Goal: Transaction & Acquisition: Purchase product/service

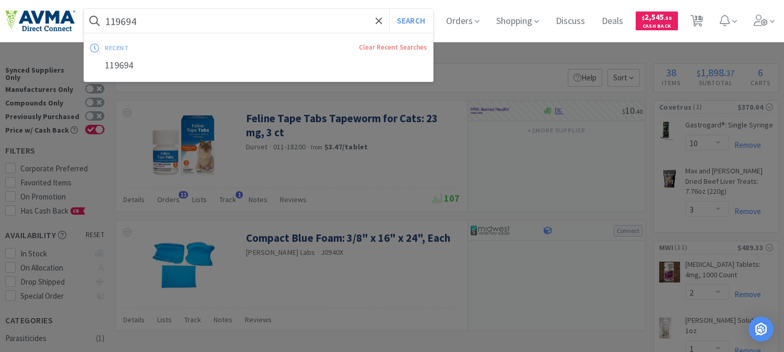
select select "10"
select select "3"
select select "2"
select select "1"
select select "2"
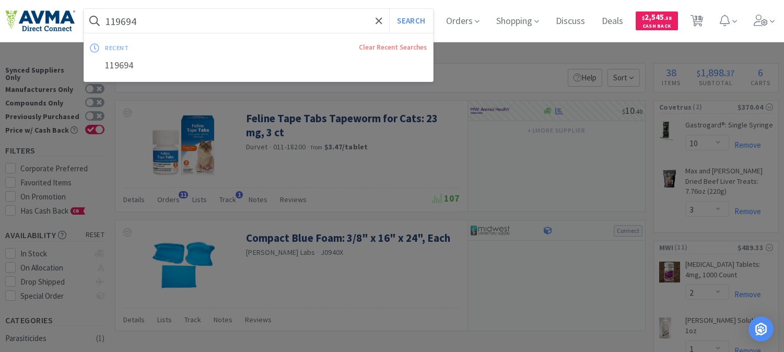
select select "3"
select select "2"
select select "1"
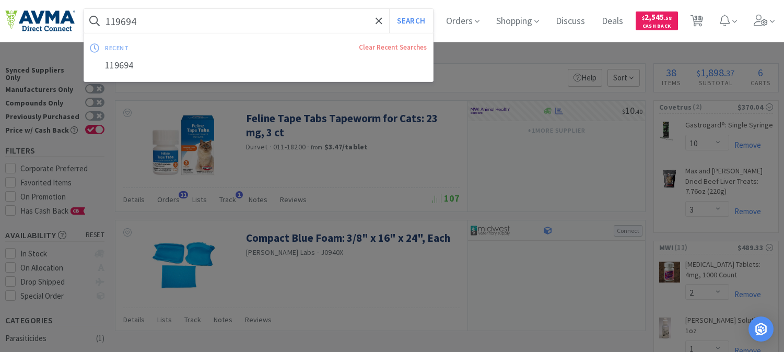
select select "4"
select select "1"
select select "2"
select select "3"
select select "1"
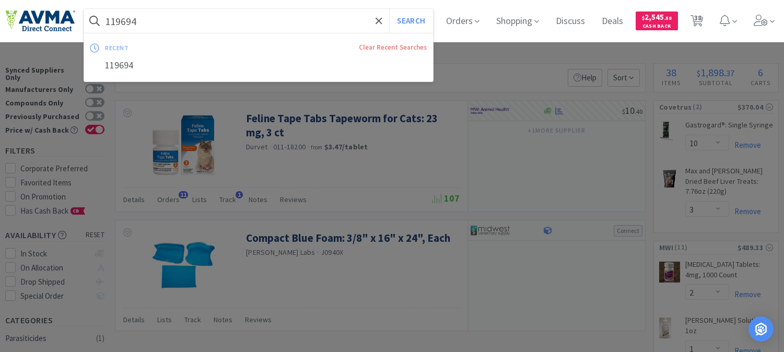
select select "1"
select select "8"
select select "1"
select select "5"
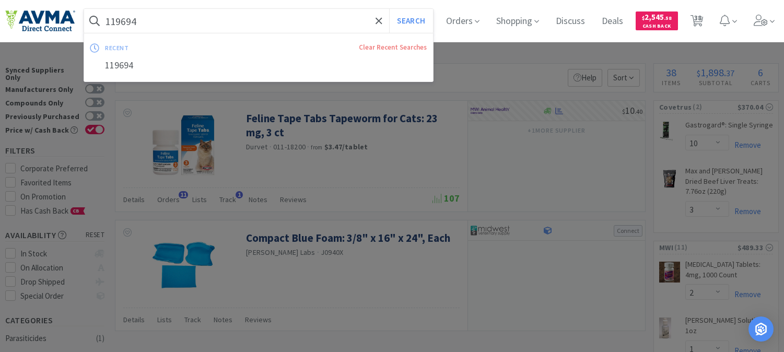
select select "4"
select select "1"
select select "10"
select select "1"
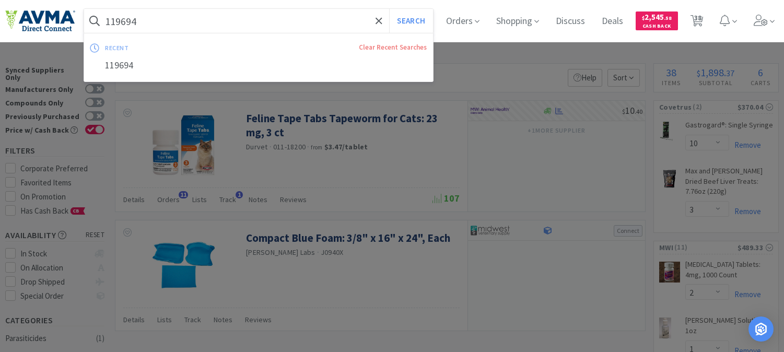
select select "2"
select select "4"
select select "1"
select select "2"
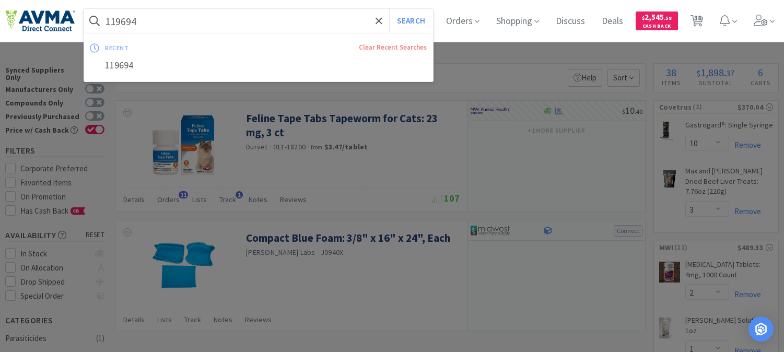
select select "1"
select select "6"
select select "2"
select select "1"
select select "4"
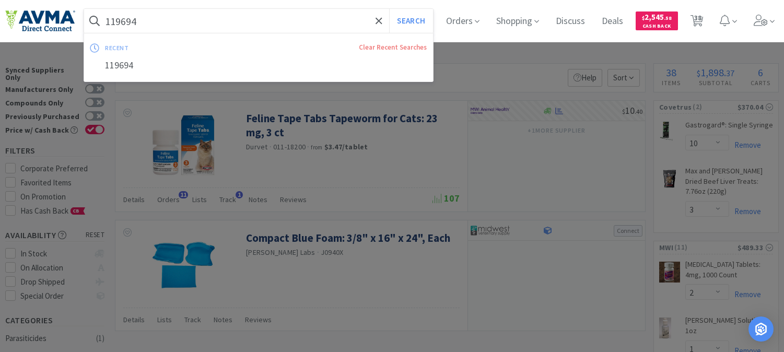
select select "2"
select select "1"
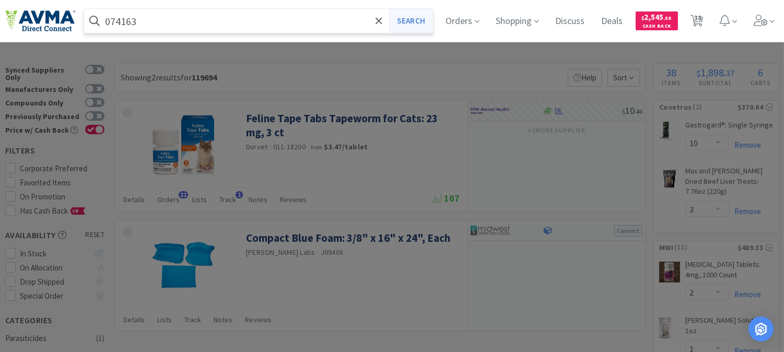
type input "074163"
click at [421, 24] on button "Search" at bounding box center [410, 21] width 43 height 24
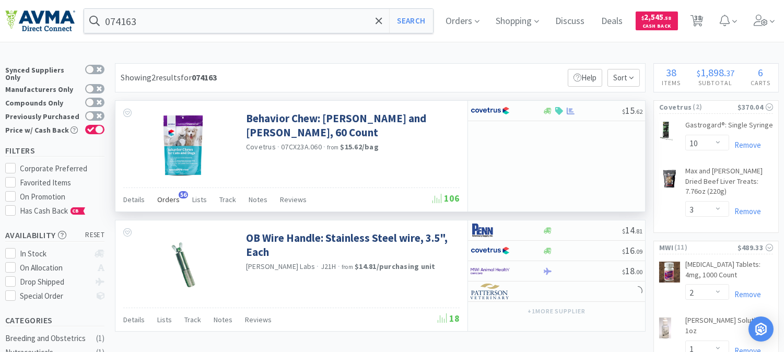
click at [167, 198] on span "Orders" at bounding box center [168, 199] width 22 height 9
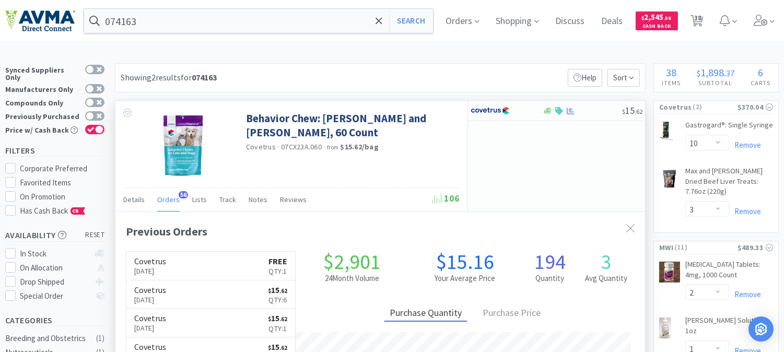
scroll to position [280, 529]
click at [166, 263] on h6 "Covetrus" at bounding box center [150, 261] width 32 height 8
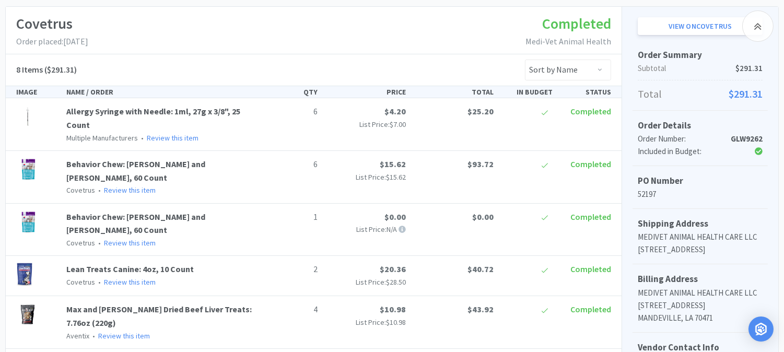
scroll to position [145, 0]
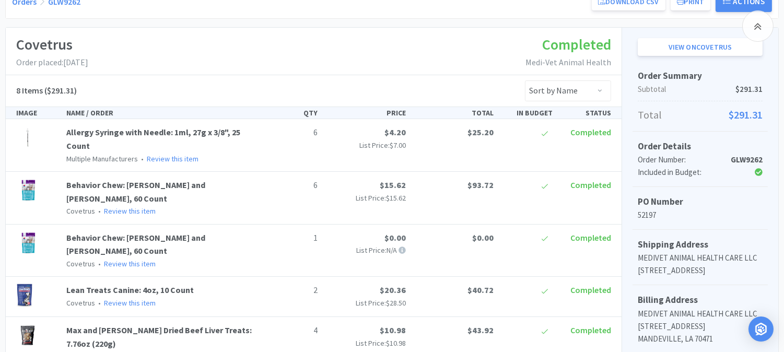
click at [232, 258] on p "Covetrus • Review this item" at bounding box center [162, 263] width 193 height 11
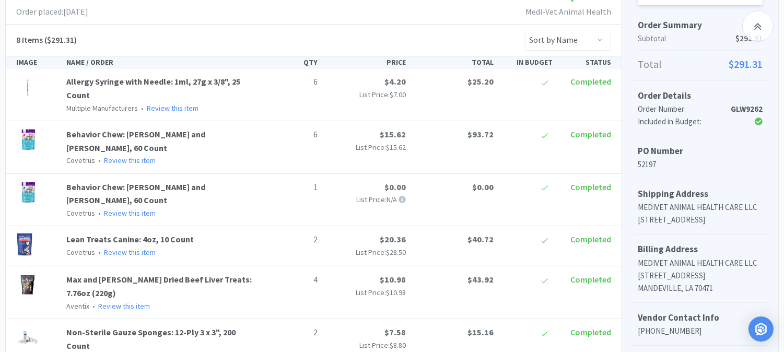
scroll to position [0, 0]
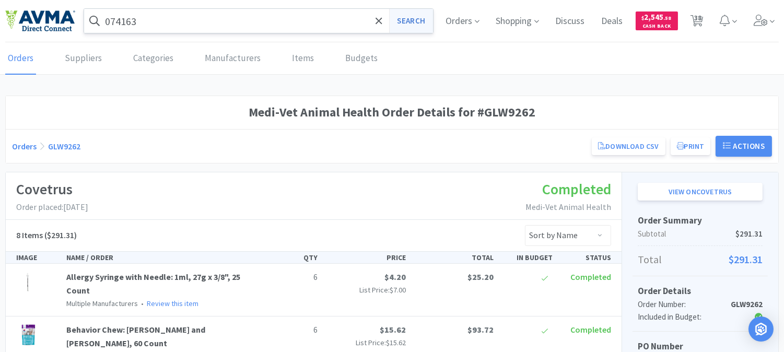
click at [398, 18] on button "Search" at bounding box center [410, 21] width 43 height 24
select select "10"
select select "3"
select select "2"
select select "1"
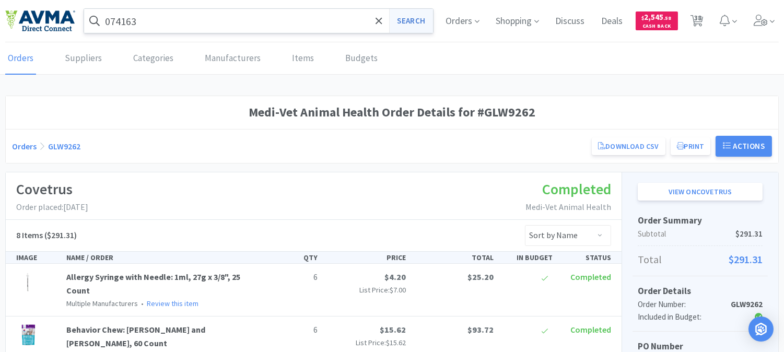
select select "2"
select select "3"
select select "2"
select select "1"
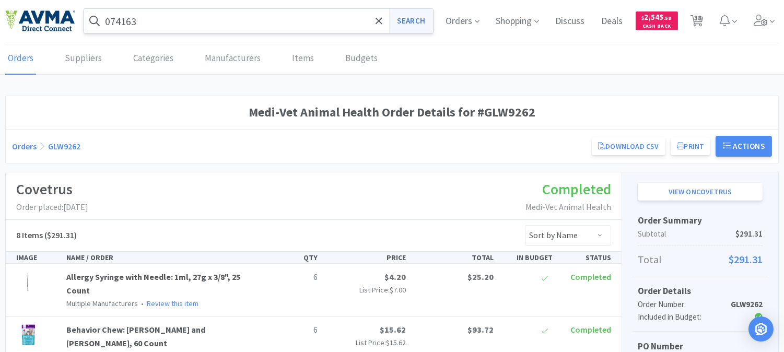
select select "1"
select select "4"
select select "1"
select select "2"
select select "3"
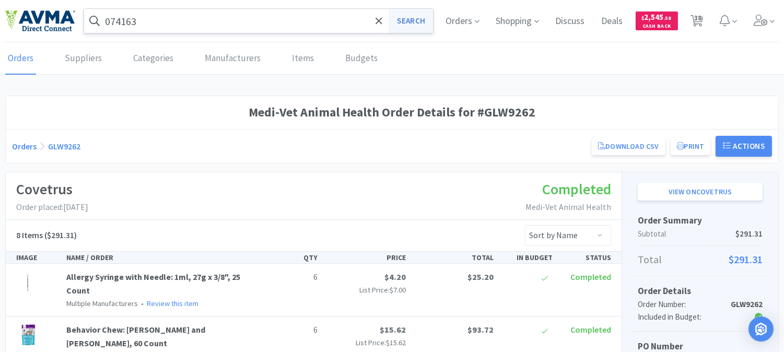
select select "1"
select select "8"
select select "1"
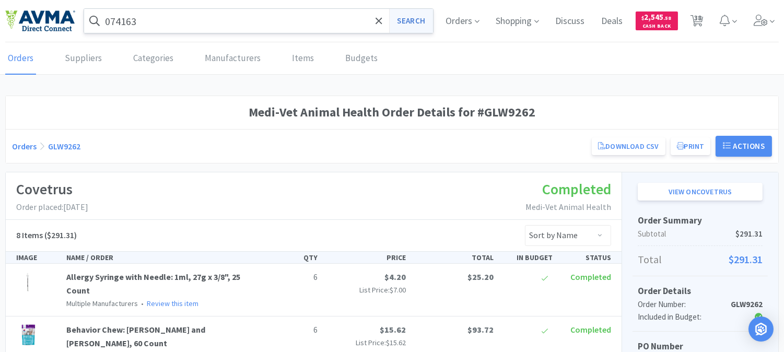
select select "5"
select select "4"
select select "1"
select select "10"
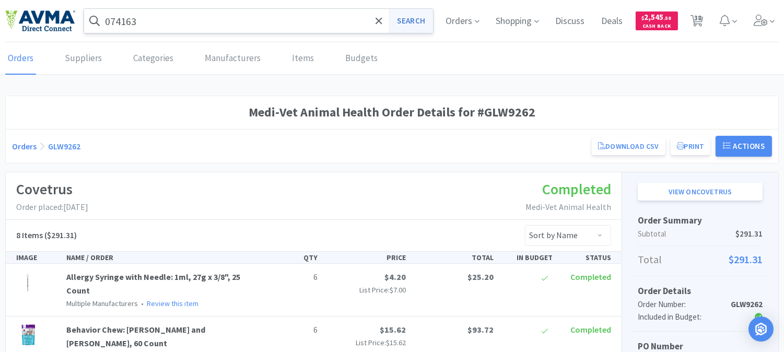
select select "1"
select select "2"
select select "4"
select select "1"
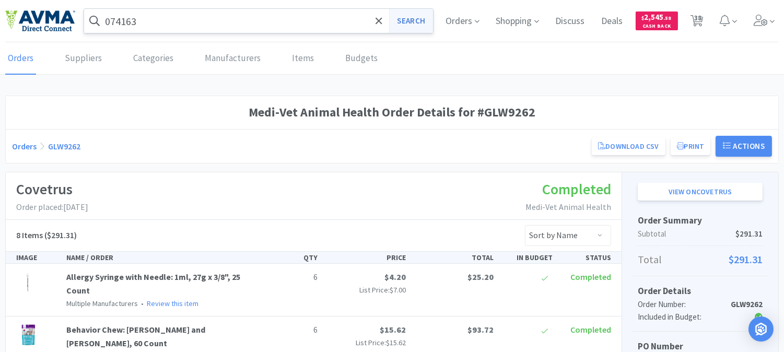
select select "2"
select select "1"
select select "6"
select select "2"
select select "1"
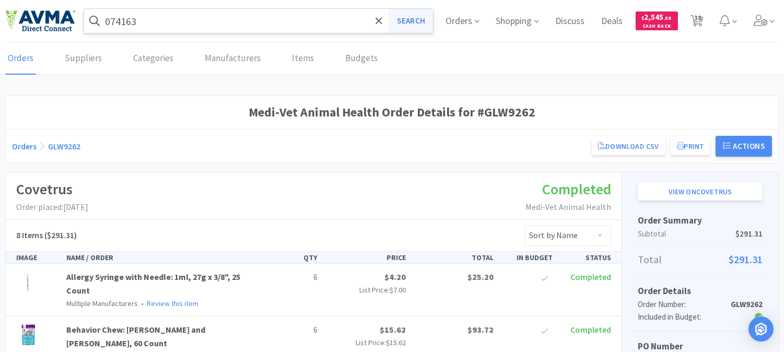
select select "4"
select select "2"
select select "1"
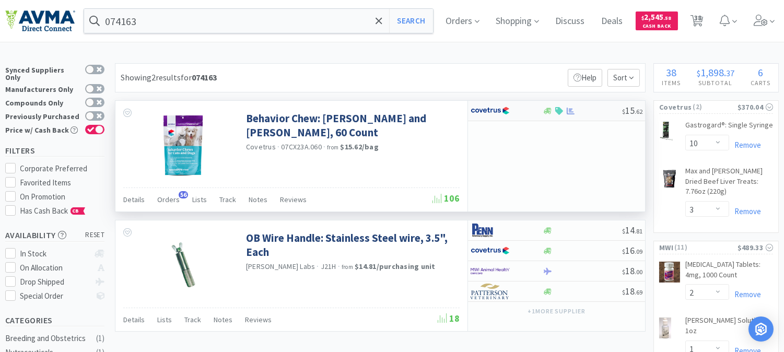
click at [495, 108] on img at bounding box center [490, 111] width 39 height 16
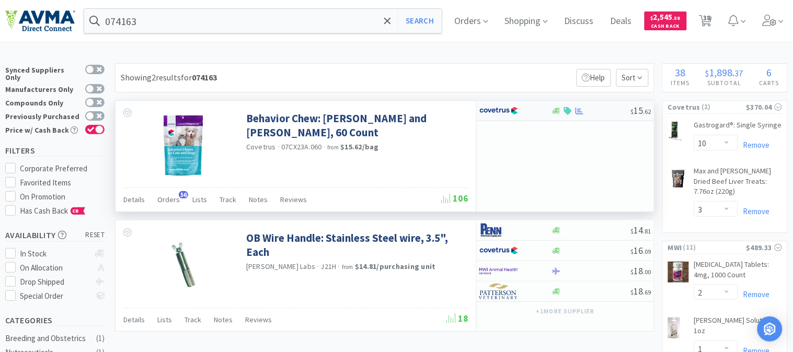
select select "1"
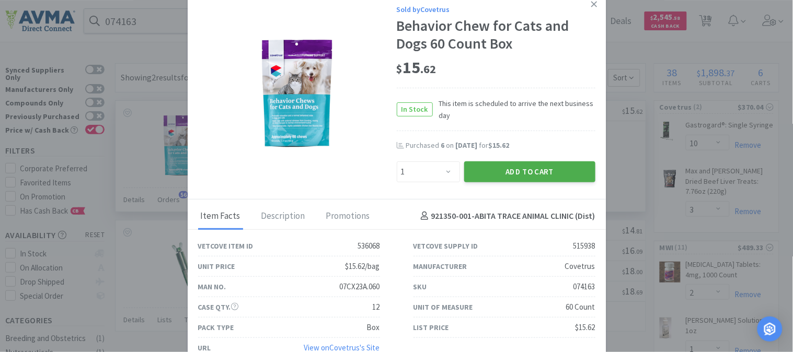
click at [520, 169] on button "Add to Cart" at bounding box center [529, 171] width 131 height 21
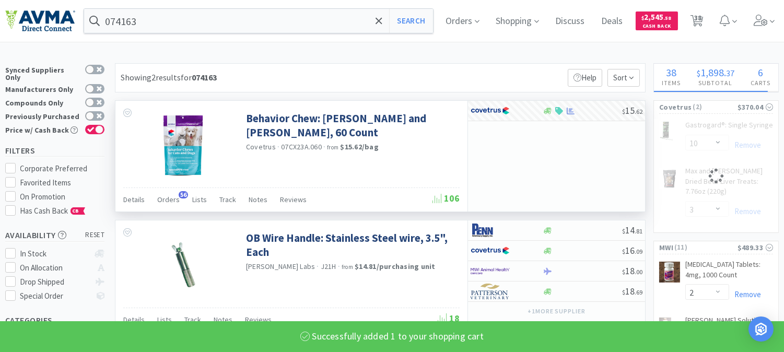
select select "1"
select select "10"
select select "3"
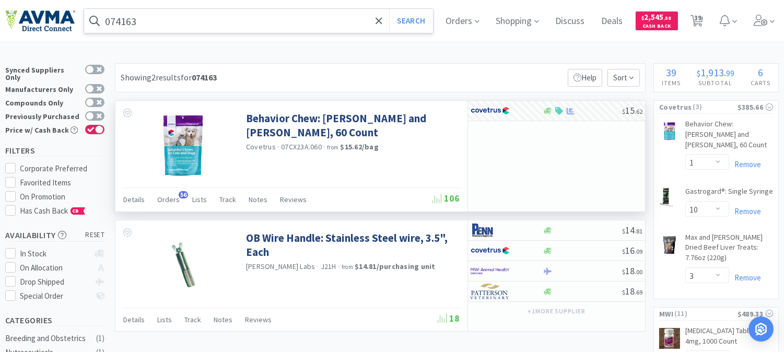
click at [149, 27] on input "074163" at bounding box center [258, 21] width 349 height 24
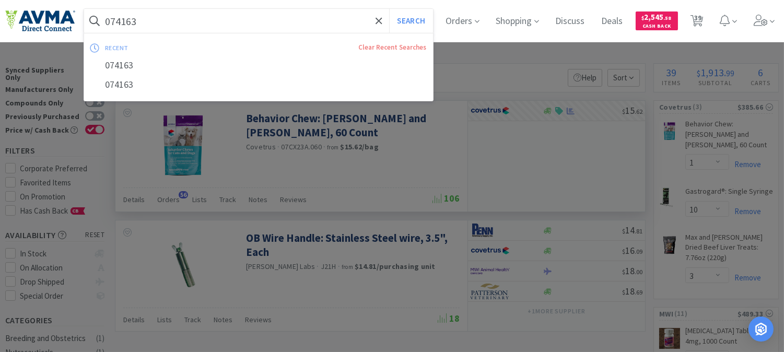
paste input "19269"
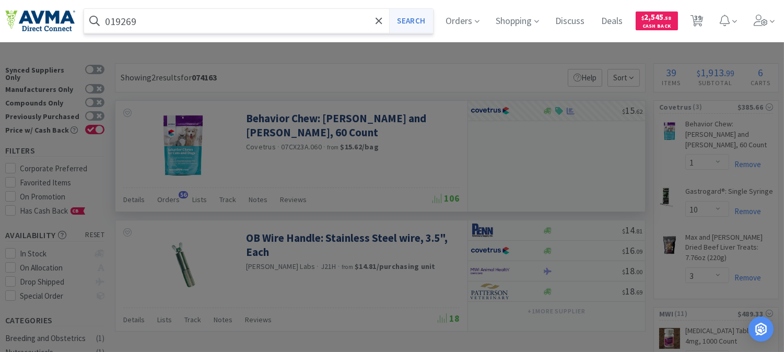
type input "019269"
click at [411, 23] on button "Search" at bounding box center [410, 21] width 43 height 24
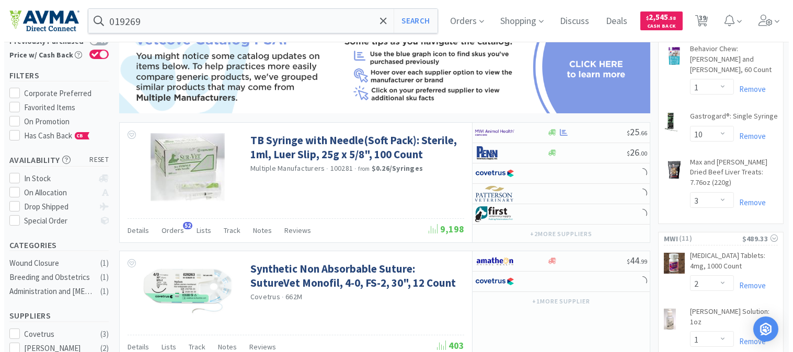
scroll to position [116, 0]
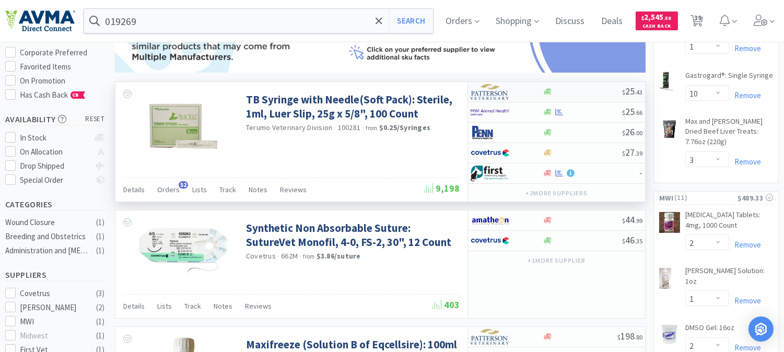
click at [491, 97] on img at bounding box center [490, 92] width 39 height 16
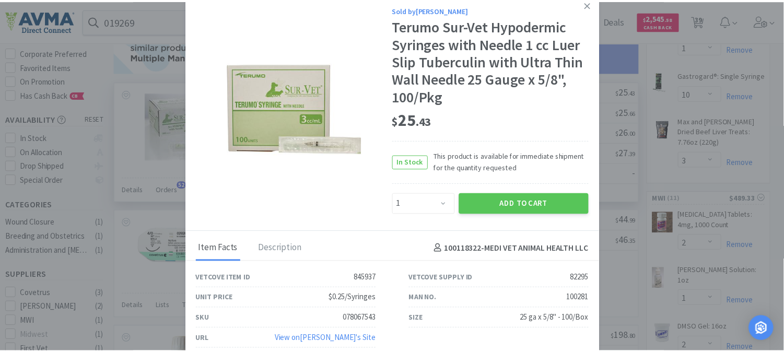
scroll to position [1, 0]
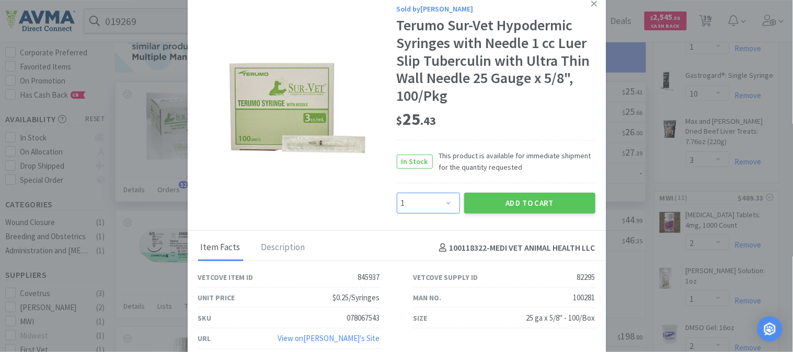
click at [403, 206] on select "Enter Quantity 1 2 3 4 5 6 7 8 9 10 11 12 13 14 15 16 17 18 19 20 Enter Quantity" at bounding box center [428, 203] width 63 height 21
select select "2"
click at [507, 200] on button "Add to Cart" at bounding box center [529, 203] width 131 height 21
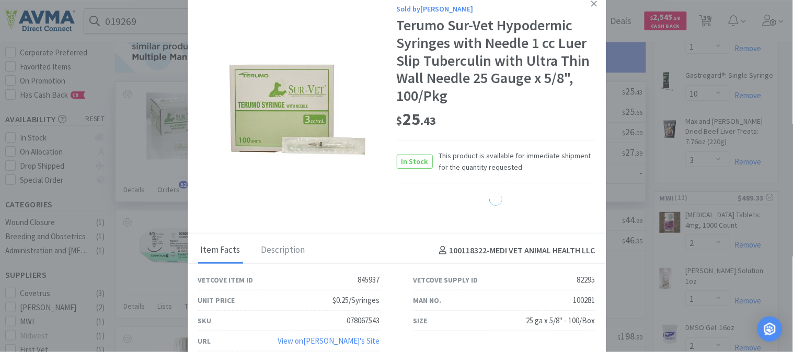
select select "2"
select select "1"
select select "2"
select select "1"
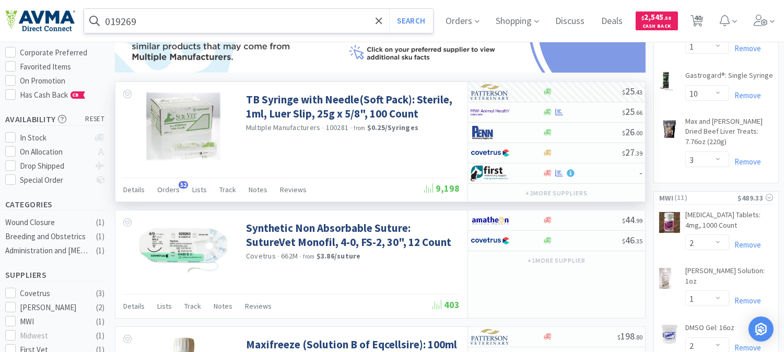
click at [214, 21] on input "019269" at bounding box center [258, 21] width 349 height 24
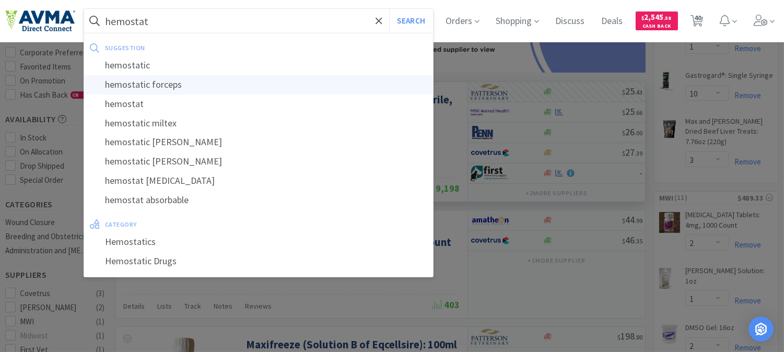
click at [147, 79] on div "hemostatic forceps" at bounding box center [258, 84] width 349 height 19
type input "hemostatic forceps"
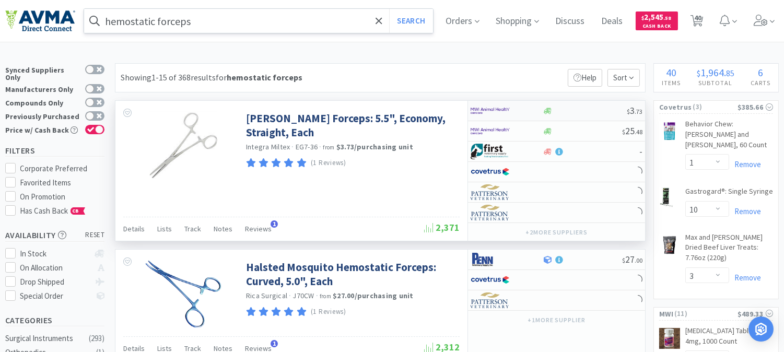
click at [488, 114] on img at bounding box center [490, 111] width 39 height 16
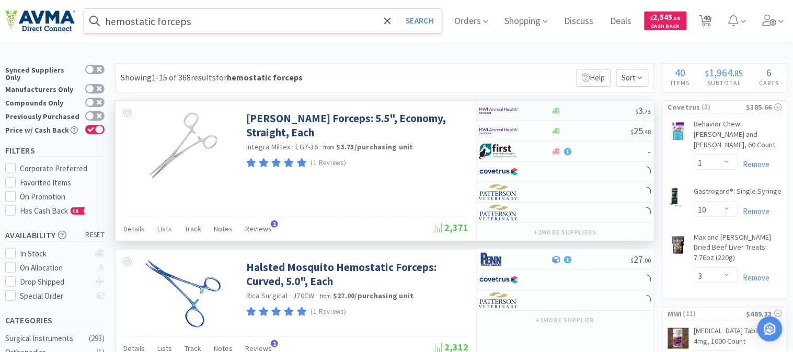
select select "1"
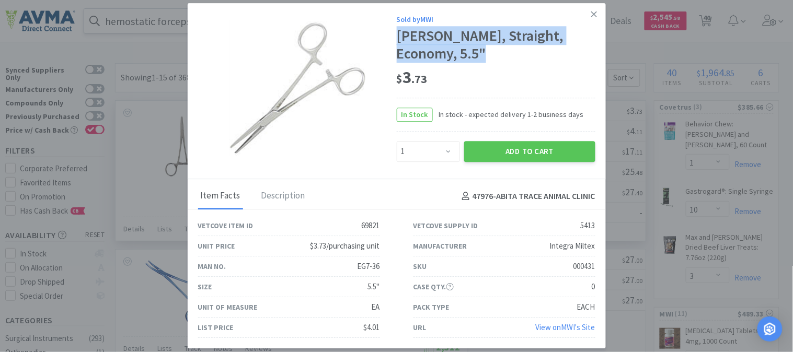
drag, startPoint x: 488, startPoint y: 53, endPoint x: 397, endPoint y: 42, distance: 91.5
click at [397, 42] on div "[PERSON_NAME], Straight, Economy, 5.5"" at bounding box center [496, 45] width 199 height 35
copy div "[PERSON_NAME], Straight, Economy, 5.5""
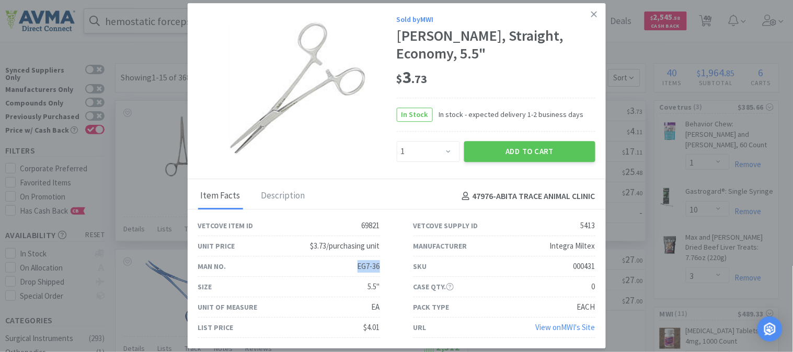
drag, startPoint x: 352, startPoint y: 267, endPoint x: 378, endPoint y: 269, distance: 25.7
click at [378, 269] on div "Man No. EG7-36" at bounding box center [289, 267] width 182 height 20
copy div "EG7-36"
click at [534, 154] on button "Add to Cart" at bounding box center [529, 151] width 131 height 21
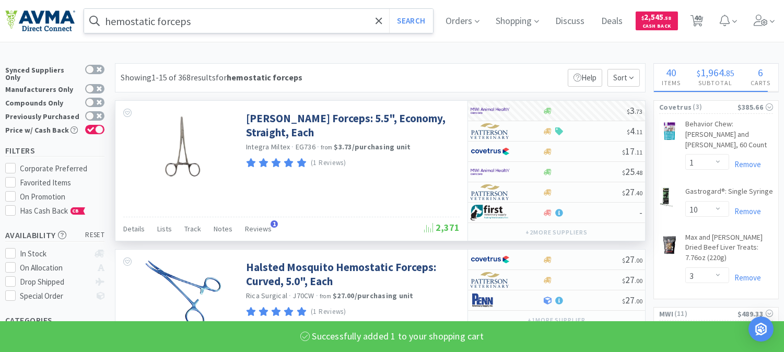
select select "1"
select select "3"
select select "2"
select select "4"
select select "1"
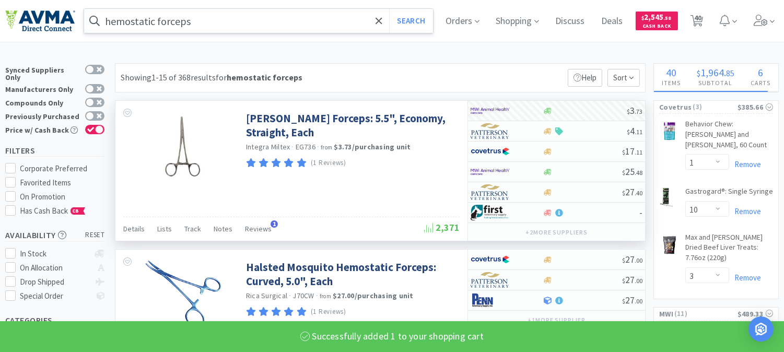
select select "1"
select select "2"
